Goal: Information Seeking & Learning: Check status

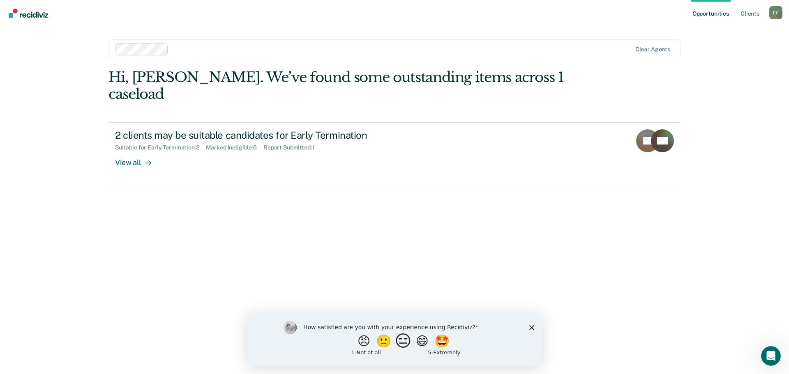
click at [399, 346] on button "😑" at bounding box center [404, 341] width 19 height 16
click at [309, 347] on input "Enter text..." at bounding box center [387, 347] width 169 height 16
type input "It's ok"
click at [476, 346] on icon "Submit your response" at bounding box center [478, 347] width 7 height 7
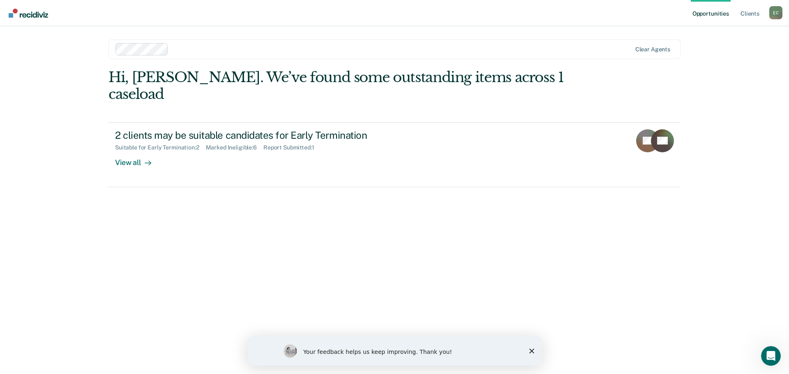
click at [531, 350] on icon "Close survey" at bounding box center [531, 351] width 5 height 5
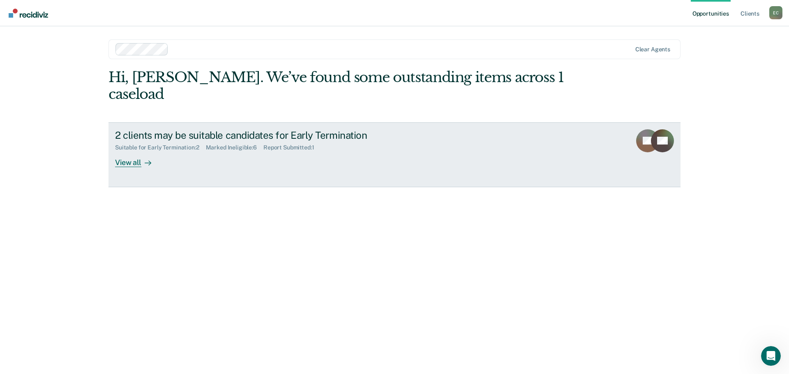
click at [125, 151] on div "View all" at bounding box center [138, 159] width 46 height 16
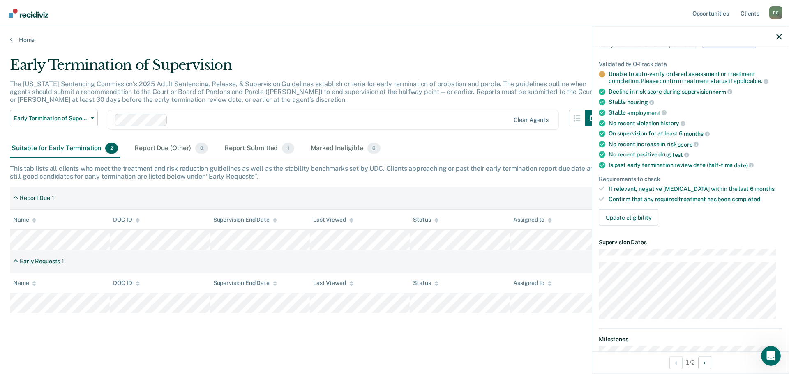
scroll to position [45, 0]
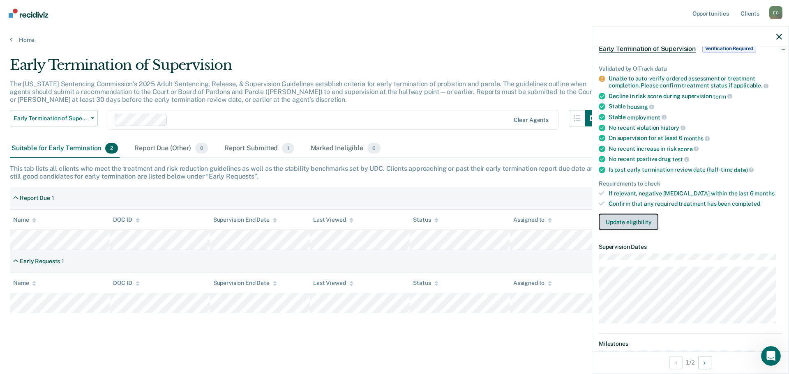
click at [609, 224] on button "Update eligibility" at bounding box center [629, 222] width 60 height 16
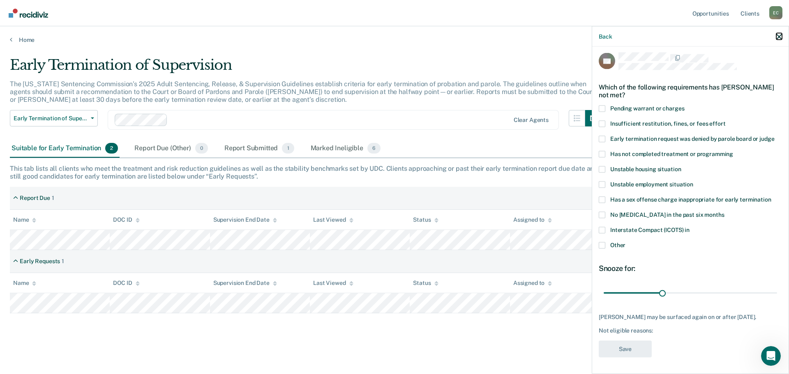
click at [779, 35] on icon "button" at bounding box center [779, 37] width 6 height 6
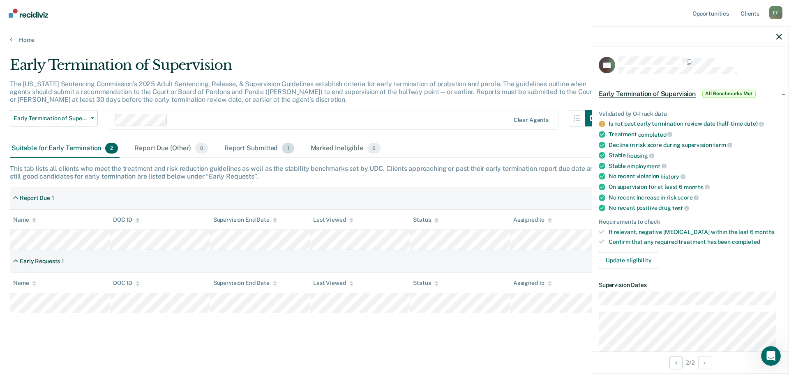
click at [232, 147] on div "Report Submitted 1" at bounding box center [259, 149] width 73 height 18
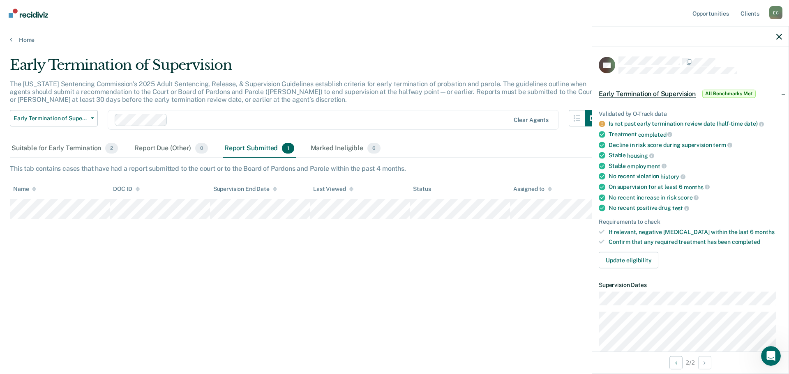
click at [232, 147] on div "Report Submitted 1" at bounding box center [259, 149] width 73 height 18
drag, startPoint x: 779, startPoint y: 37, endPoint x: 768, endPoint y: 27, distance: 15.2
click at [779, 36] on icon "button" at bounding box center [779, 37] width 6 height 6
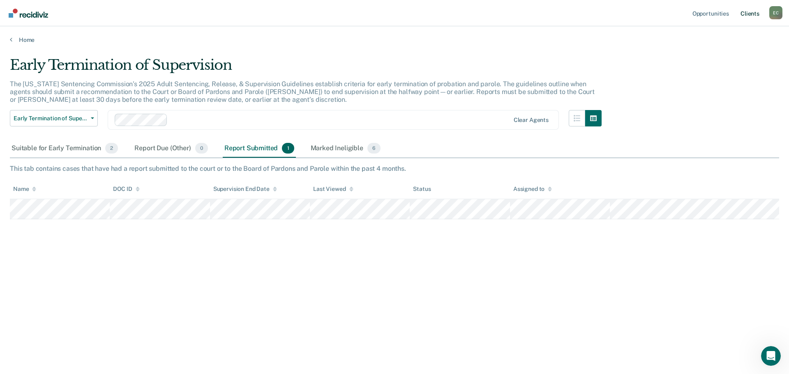
click at [751, 13] on link "Client s" at bounding box center [750, 13] width 22 height 26
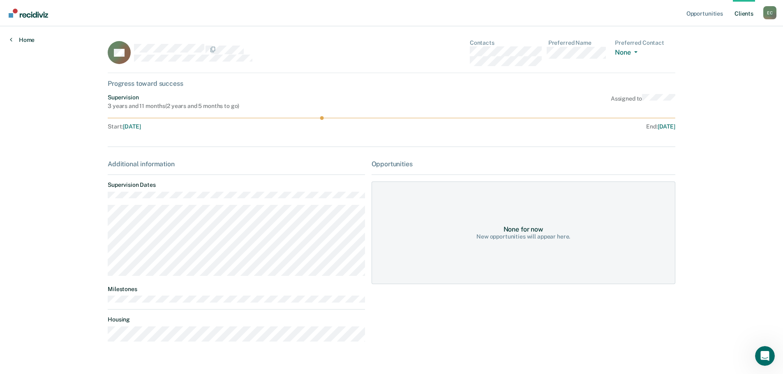
click at [13, 39] on link "Home" at bounding box center [22, 39] width 25 height 7
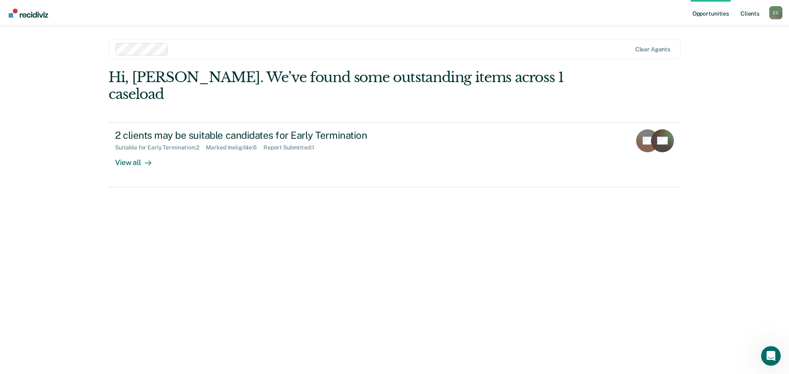
click at [748, 15] on link "Client s" at bounding box center [750, 13] width 22 height 26
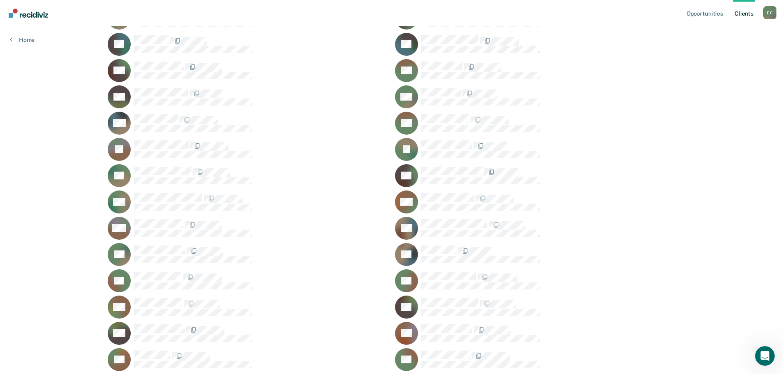
scroll to position [288, 0]
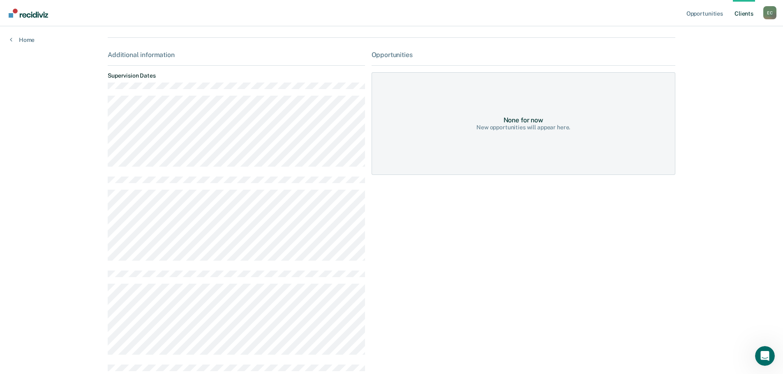
scroll to position [123, 0]
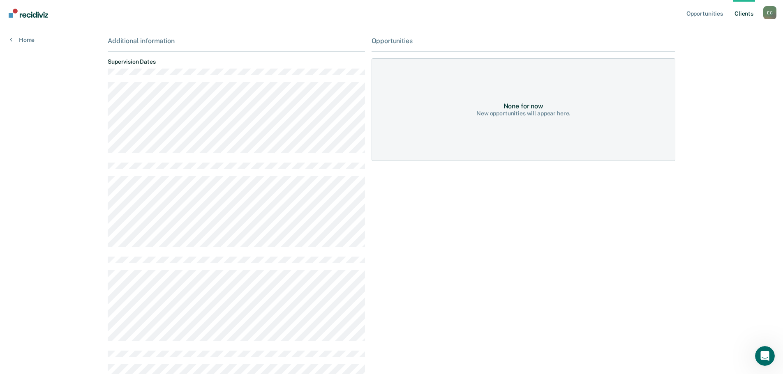
click at [460, 97] on div "None for now New opportunities will appear here." at bounding box center [524, 109] width 304 height 103
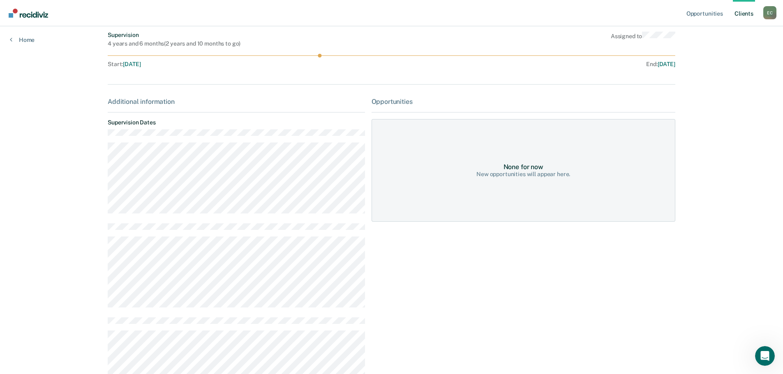
scroll to position [0, 0]
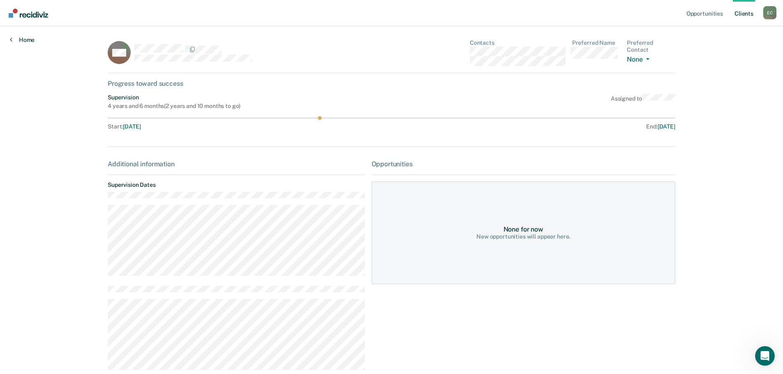
click at [11, 38] on icon at bounding box center [11, 39] width 2 height 7
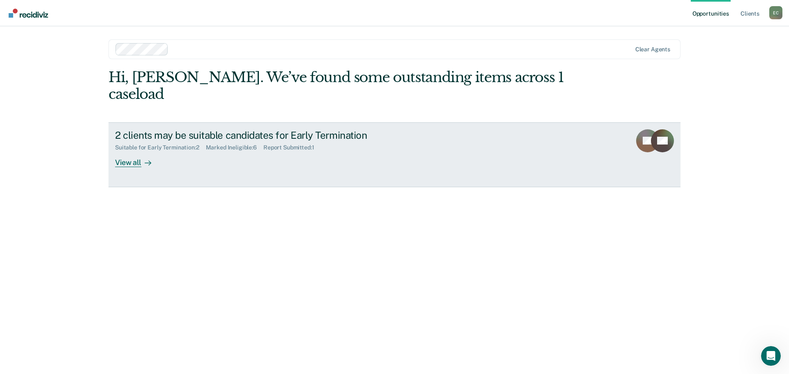
click at [239, 144] on div "Marked Ineligible : 6" at bounding box center [235, 147] width 58 height 7
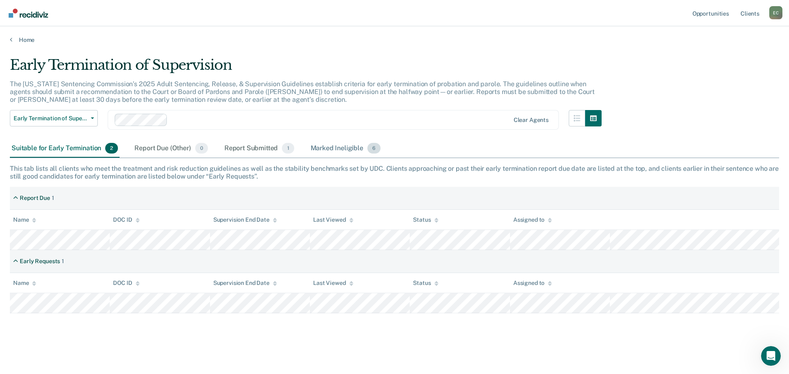
click at [326, 149] on div "Marked Ineligible 6" at bounding box center [346, 149] width 74 height 18
